Goal: Find specific page/section: Find specific page/section

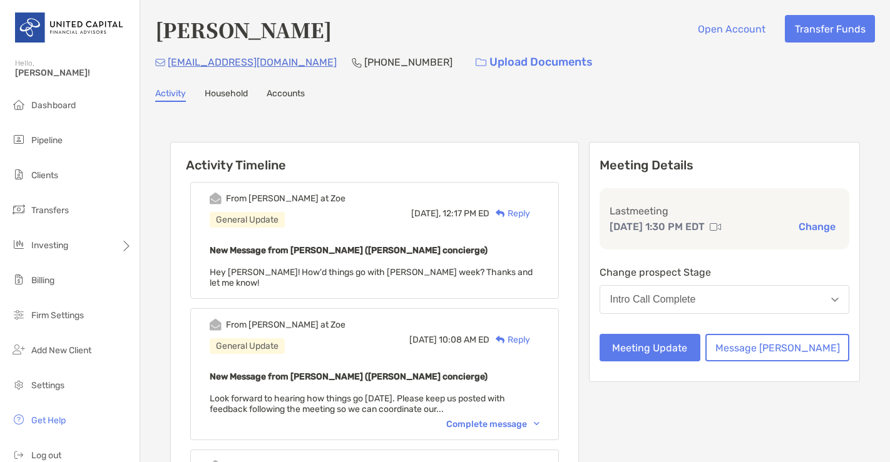
click at [44, 178] on span "Clients" at bounding box center [44, 175] width 27 height 11
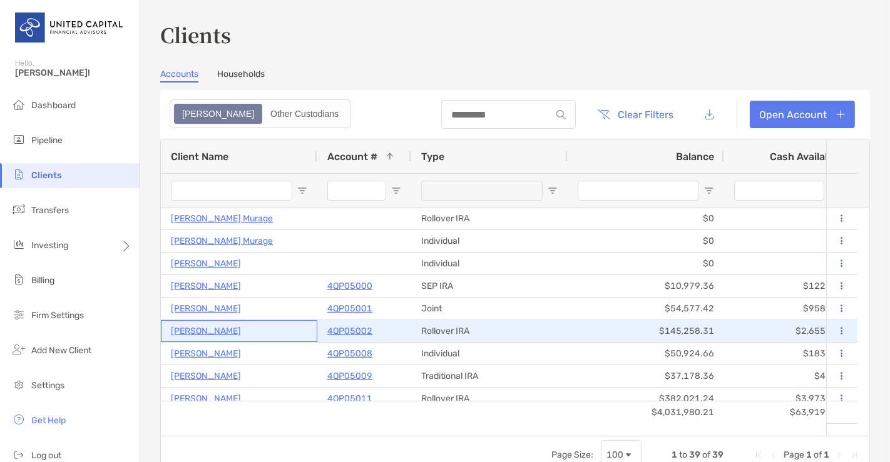
click at [204, 328] on p "[PERSON_NAME]" at bounding box center [206, 331] width 70 height 16
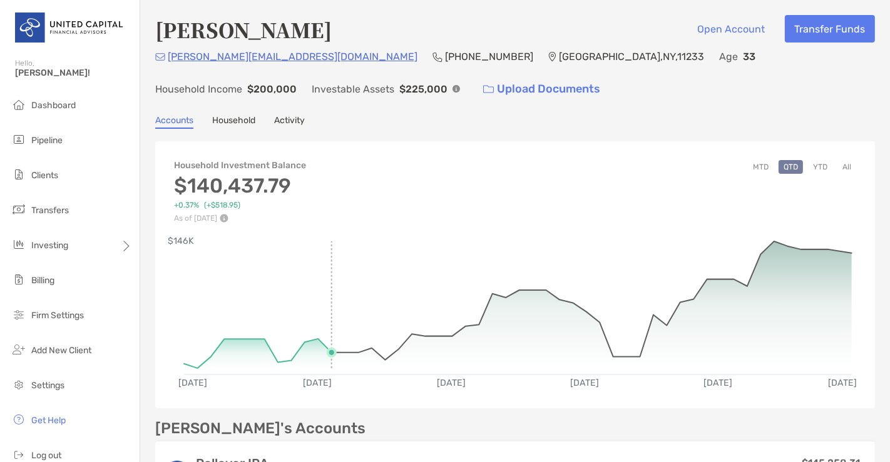
click at [325, 308] on rect at bounding box center [518, 302] width 669 height 121
